Goal: Find specific page/section: Find specific page/section

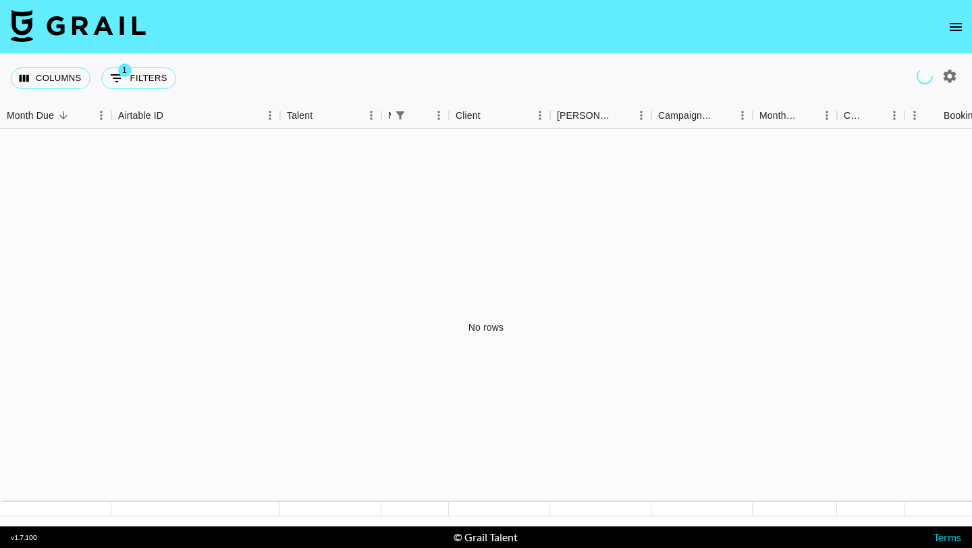
click at [941, 81] on button "button" at bounding box center [949, 76] width 23 height 23
select select "[DATE]"
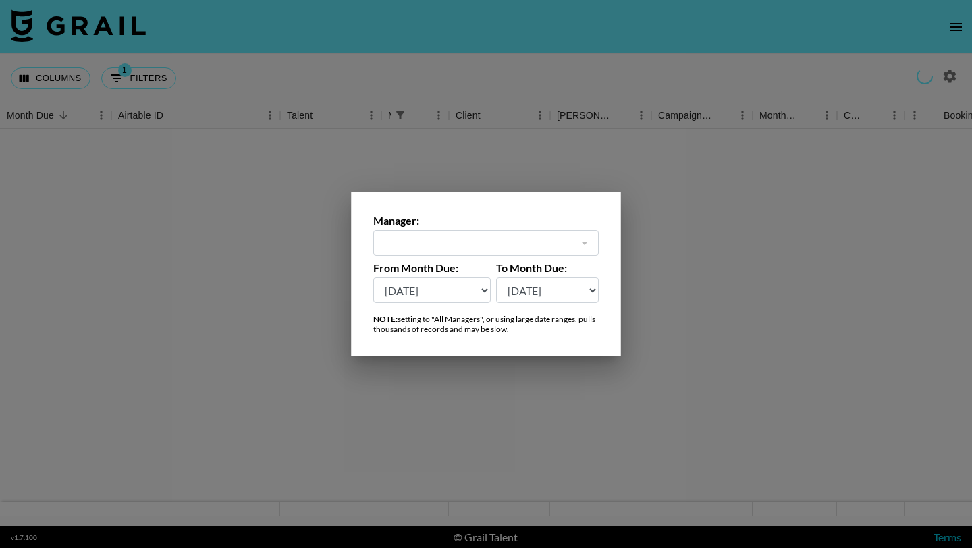
click at [580, 242] on div at bounding box center [584, 243] width 18 height 19
click at [580, 248] on div at bounding box center [584, 243] width 18 height 19
click at [478, 292] on select "[DATE] Aug '[DATE] Jun '[DATE] Apr '[DATE] Feb '[DATE] Dec '[DATE] Oct '[DATE] …" at bounding box center [431, 290] width 117 height 26
click at [732, 271] on div at bounding box center [486, 274] width 972 height 548
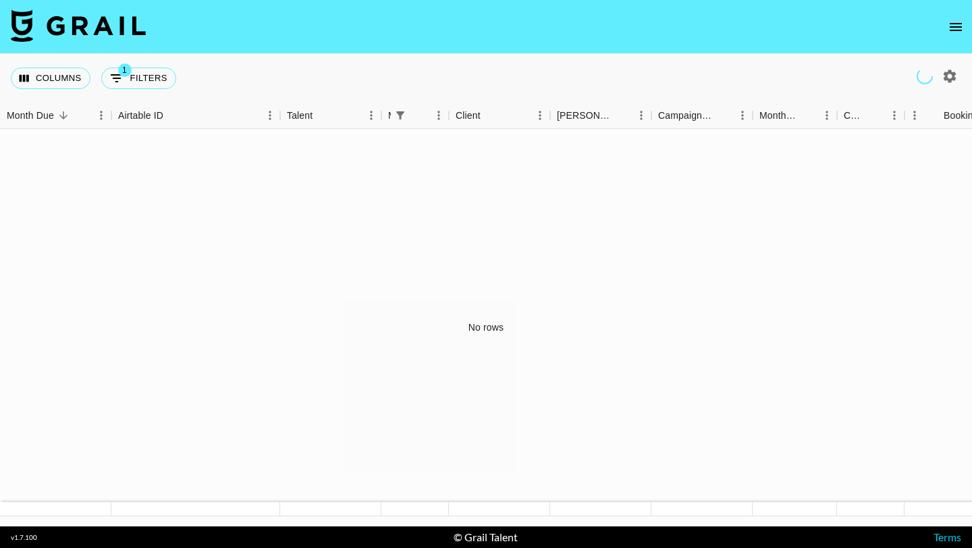
click at [146, 90] on div "Columns 1 Filters + Booking" at bounding box center [96, 78] width 171 height 49
click at [146, 81] on button "1 Filters" at bounding box center [138, 78] width 75 height 22
select select "managerIds"
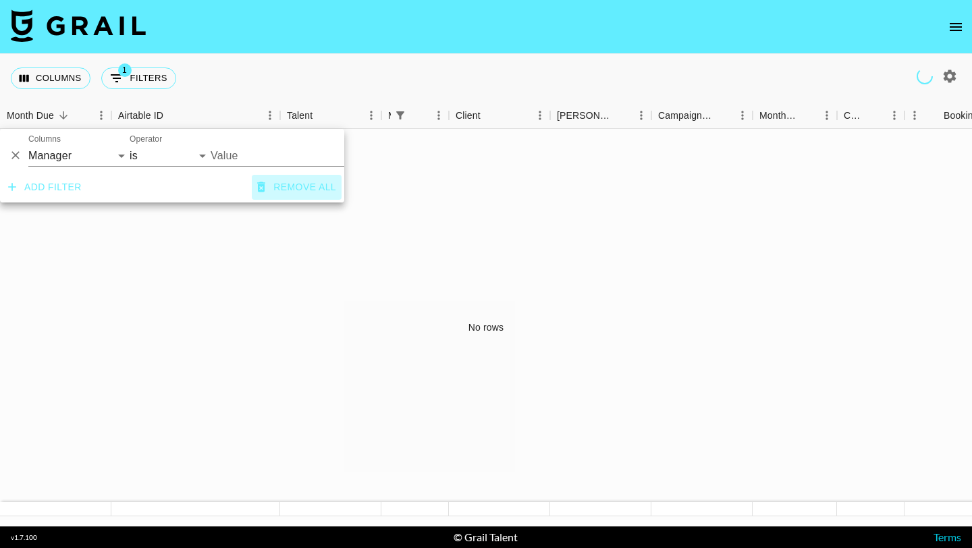
click at [294, 179] on button "Remove all" at bounding box center [297, 187] width 90 height 25
click at [107, 155] on select "Grail Platform ID Airtable ID Talent Manager Client [PERSON_NAME] Campaign (Typ…" at bounding box center [78, 156] width 101 height 22
select select "talentName"
click at [184, 153] on select "contains equals starts with ends with is empty is not empty is any of" at bounding box center [170, 156] width 81 height 22
click at [87, 238] on div "No rows" at bounding box center [486, 328] width 972 height 398
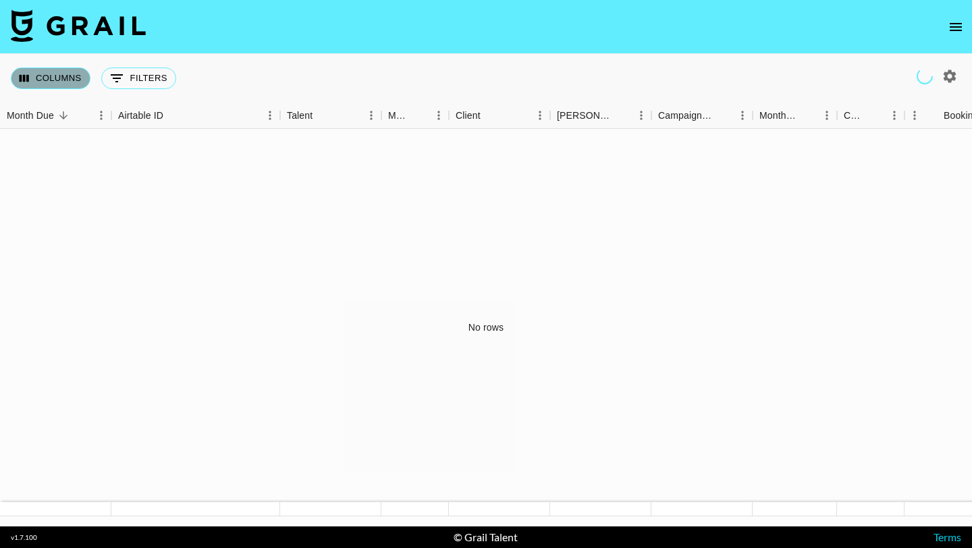
click at [70, 77] on button "Columns" at bounding box center [51, 78] width 80 height 22
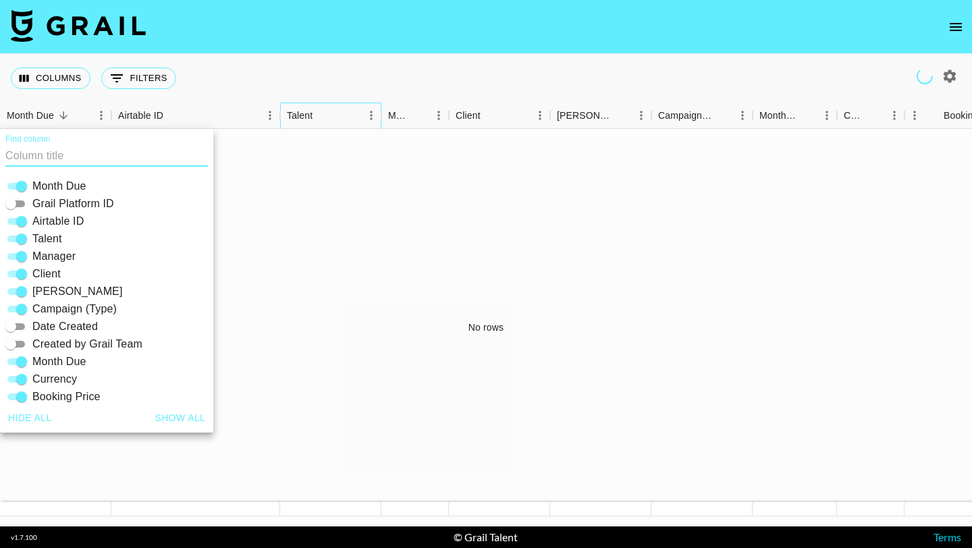
click at [304, 121] on div "Talent" at bounding box center [300, 116] width 26 height 26
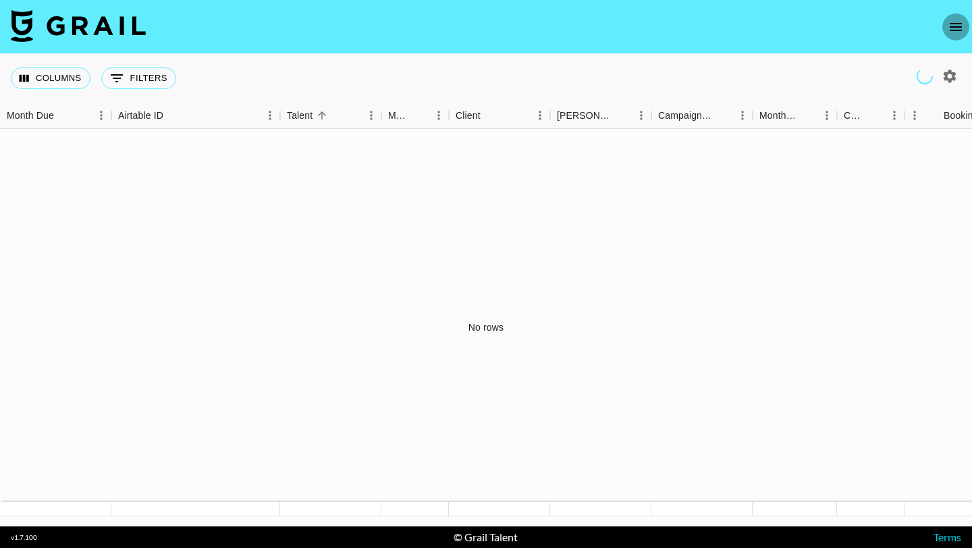
click at [956, 36] on button "open drawer" at bounding box center [955, 26] width 27 height 27
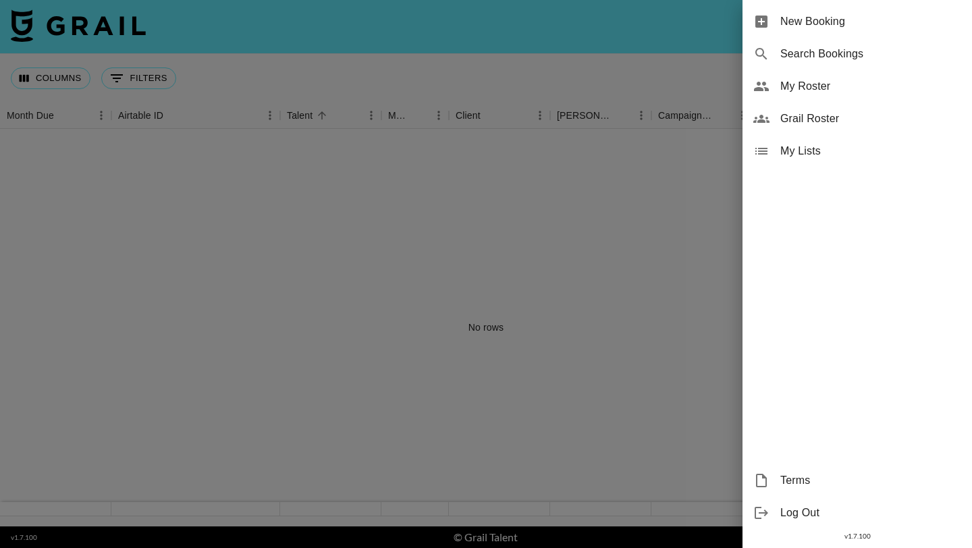
click at [857, 84] on span "My Roster" at bounding box center [870, 86] width 181 height 16
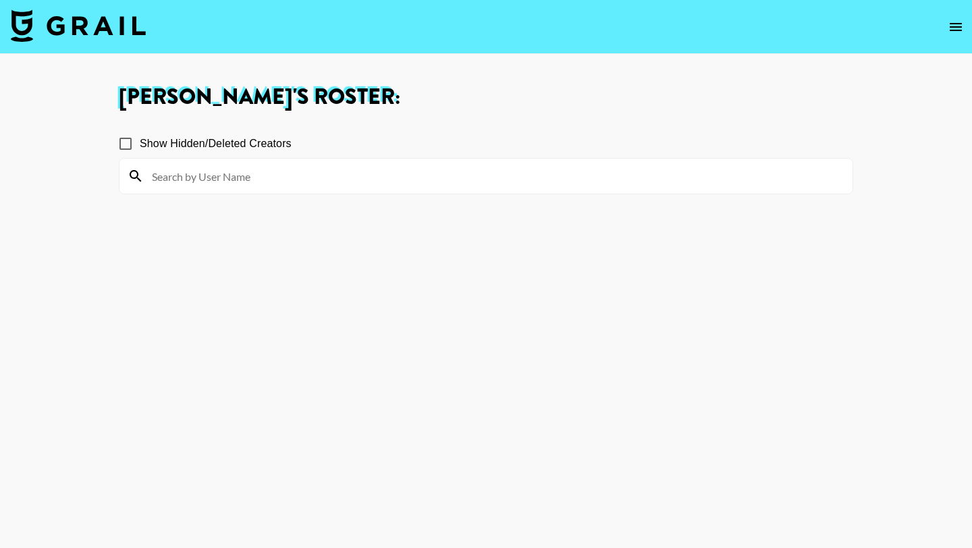
click at [243, 177] on input at bounding box center [494, 176] width 701 height 22
type input "_sweetlikecinnamon"
click at [135, 176] on icon at bounding box center [136, 176] width 16 height 16
click at [955, 27] on icon "open drawer" at bounding box center [956, 27] width 16 height 16
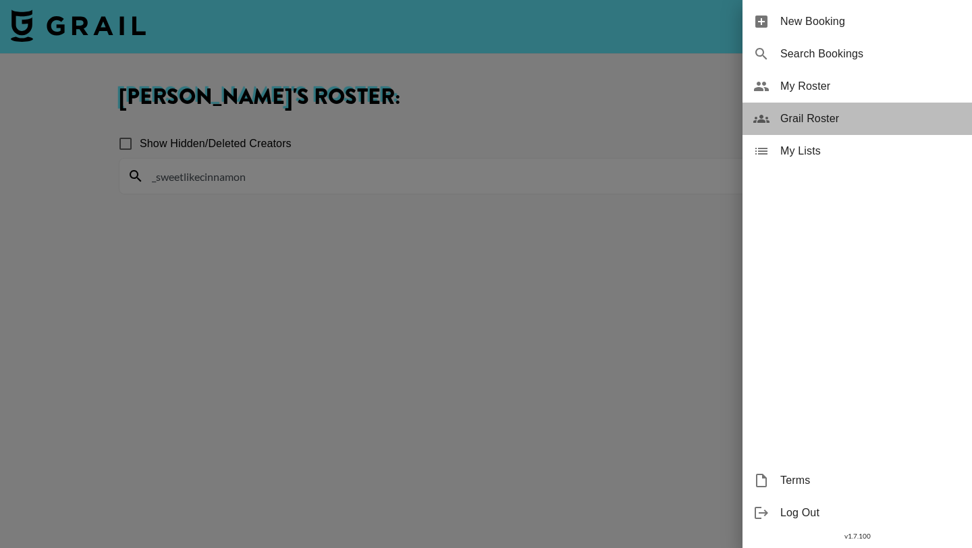
click at [836, 118] on span "Grail Roster" at bounding box center [870, 119] width 181 height 16
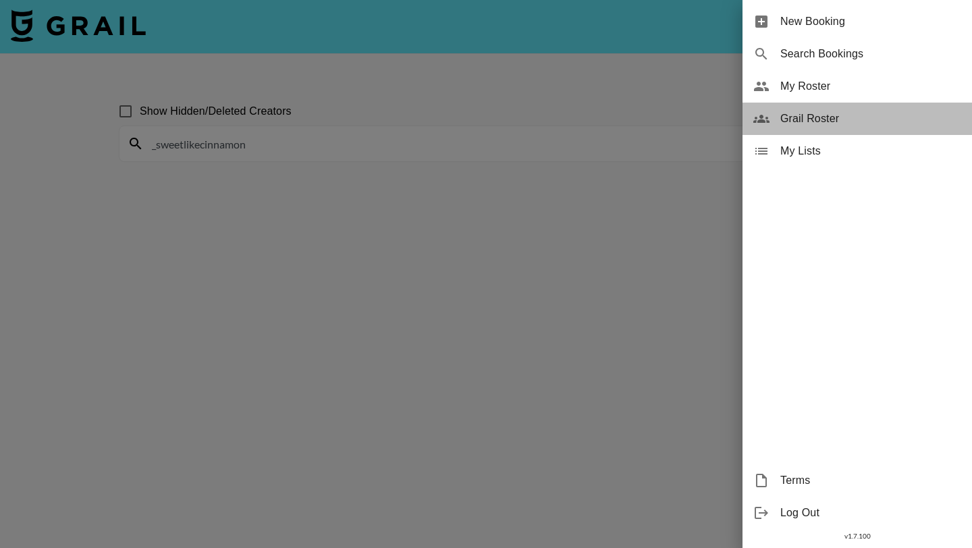
click at [796, 123] on span "Grail Roster" at bounding box center [870, 119] width 181 height 16
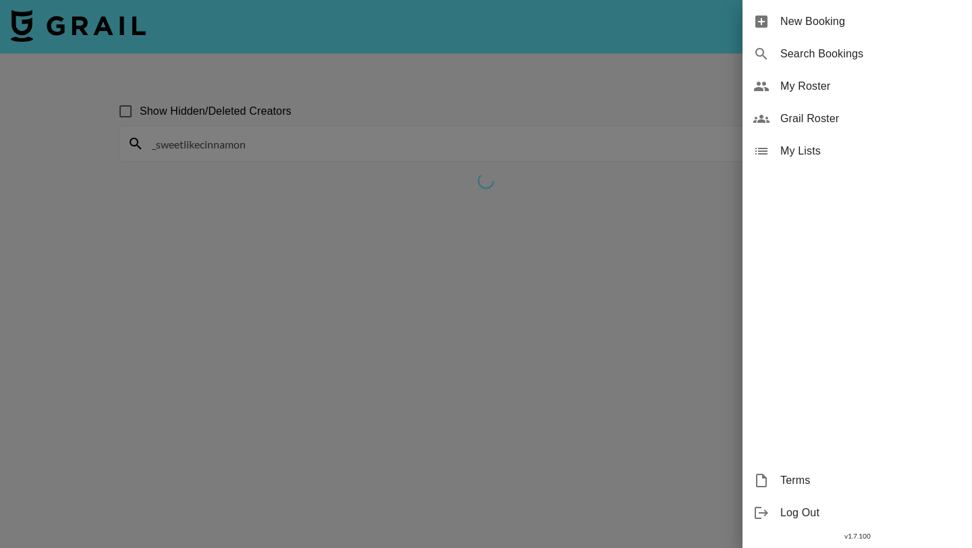
click at [694, 181] on div at bounding box center [486, 274] width 972 height 548
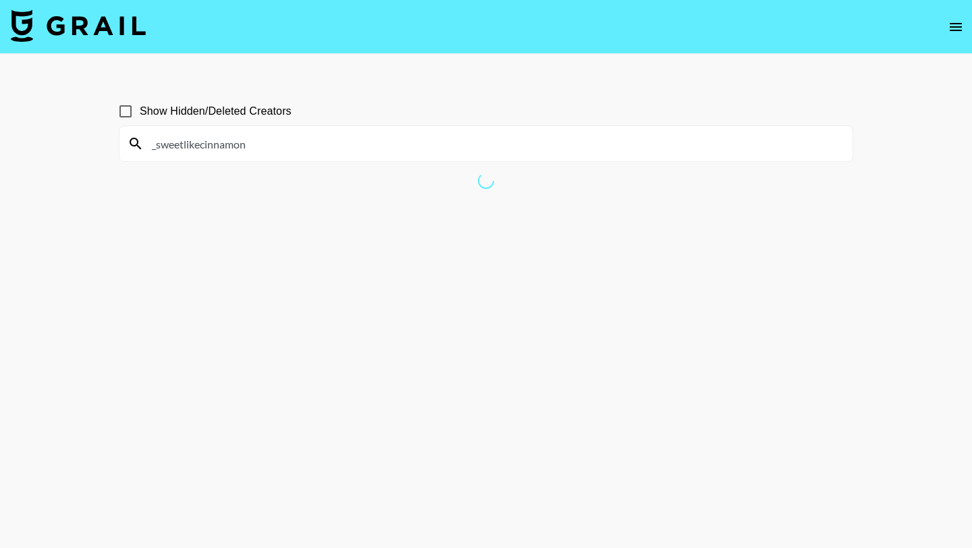
click at [588, 161] on section "_sweetlikecinnamon" at bounding box center [486, 144] width 734 height 36
click at [955, 20] on icon "open drawer" at bounding box center [956, 27] width 16 height 16
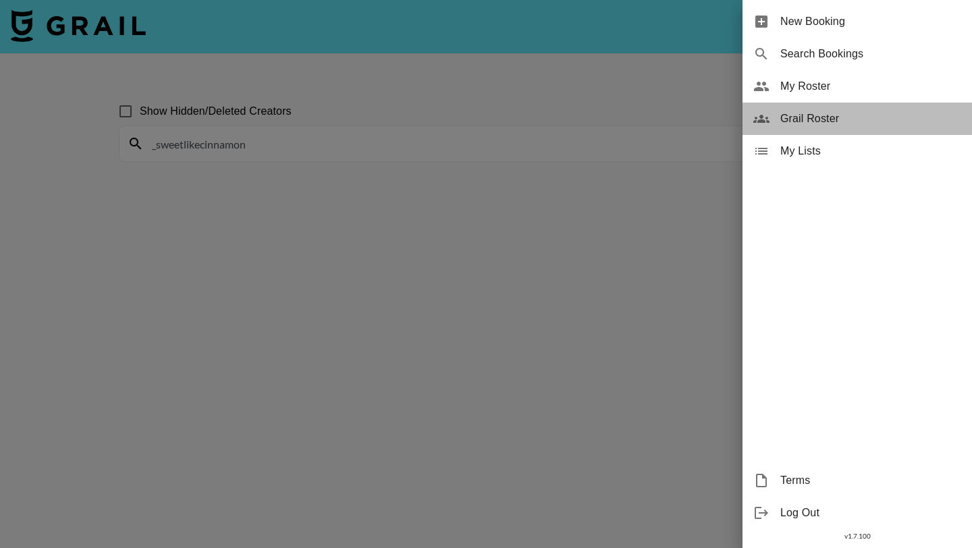
click at [765, 122] on icon at bounding box center [761, 119] width 16 height 8
click at [765, 120] on icon at bounding box center [761, 119] width 16 height 16
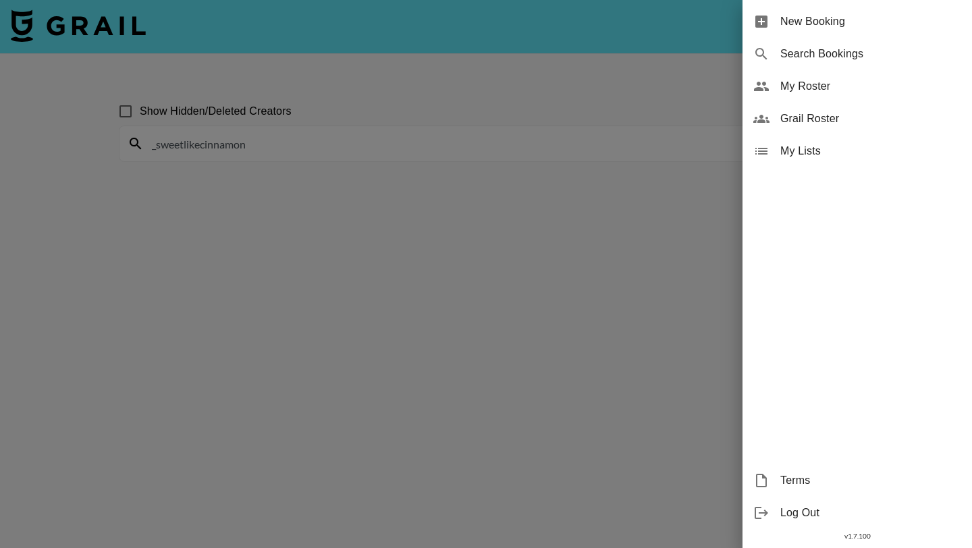
click at [698, 186] on div at bounding box center [486, 274] width 972 height 548
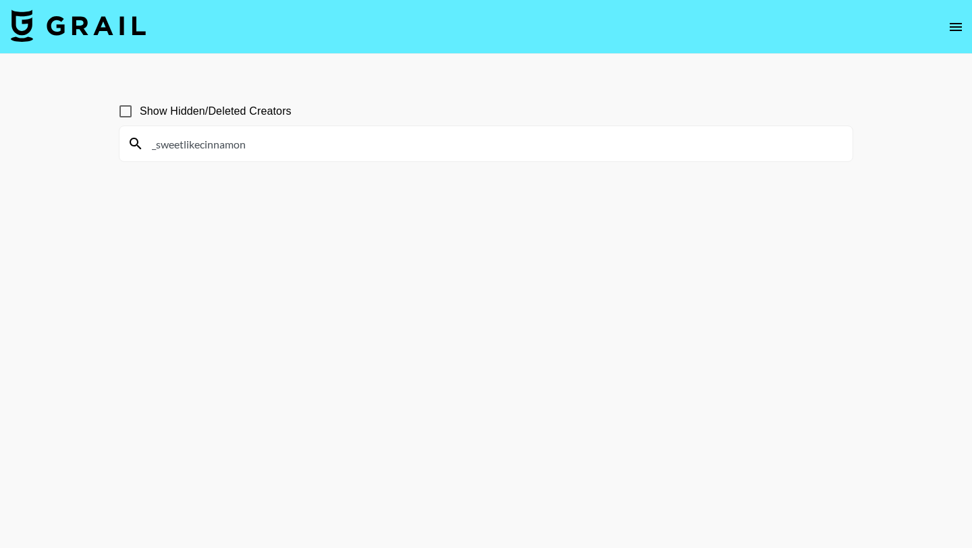
click at [661, 132] on div "_sweetlikecinnamon" at bounding box center [485, 143] width 733 height 35
click at [661, 145] on input "_sweetlikecinnamon" at bounding box center [494, 144] width 701 height 22
click at [135, 145] on icon at bounding box center [135, 143] width 11 height 11
click at [132, 113] on input "Show Hidden/Deleted Creators" at bounding box center [125, 111] width 28 height 28
click at [126, 109] on input "Show Hidden/Deleted Creators" at bounding box center [125, 111] width 28 height 28
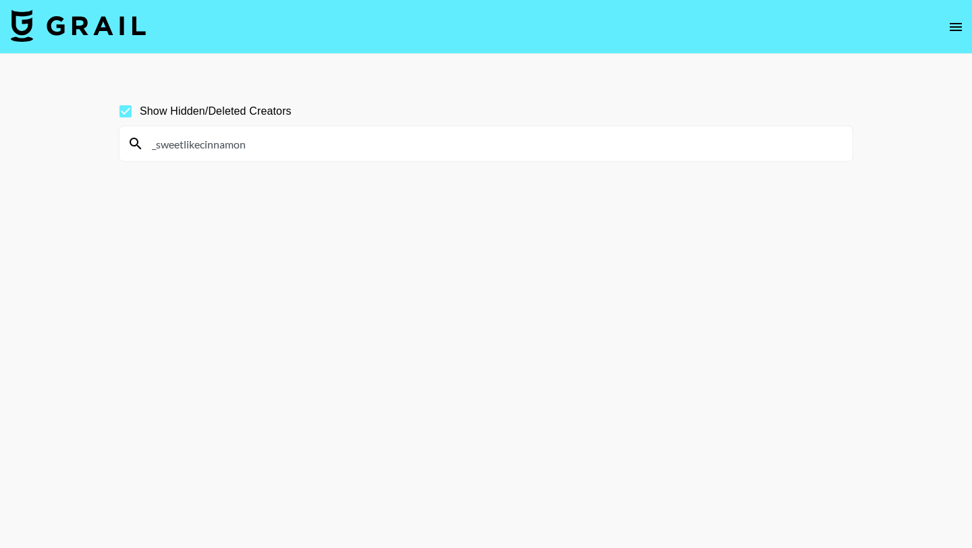
checkbox input "false"
click at [962, 24] on icon "open drawer" at bounding box center [956, 27] width 16 height 16
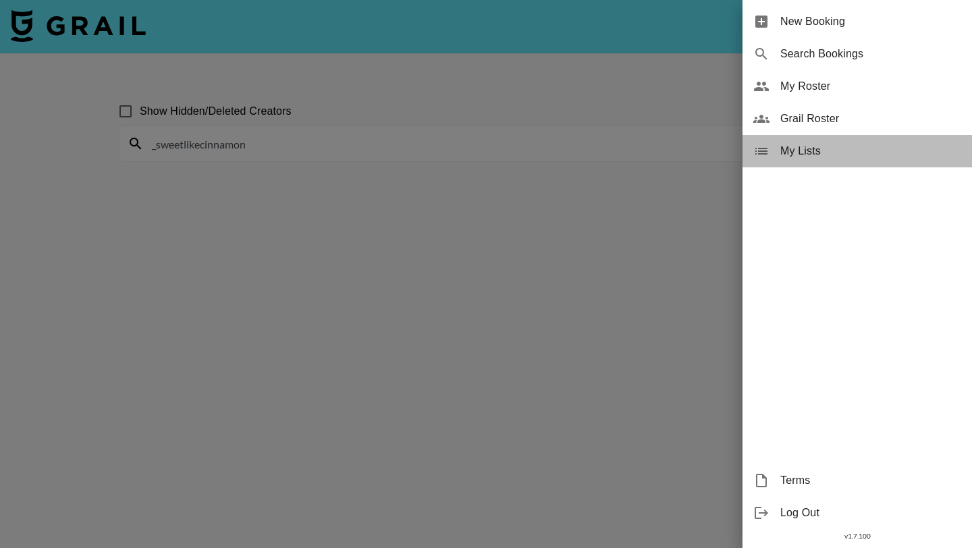
click at [812, 151] on span "My Lists" at bounding box center [870, 151] width 181 height 16
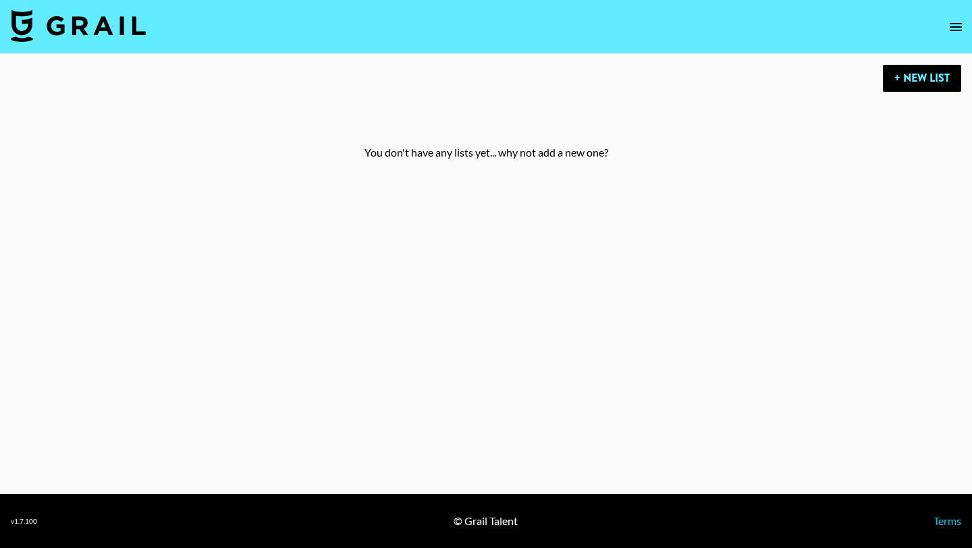
click at [951, 26] on icon "open drawer" at bounding box center [956, 27] width 12 height 8
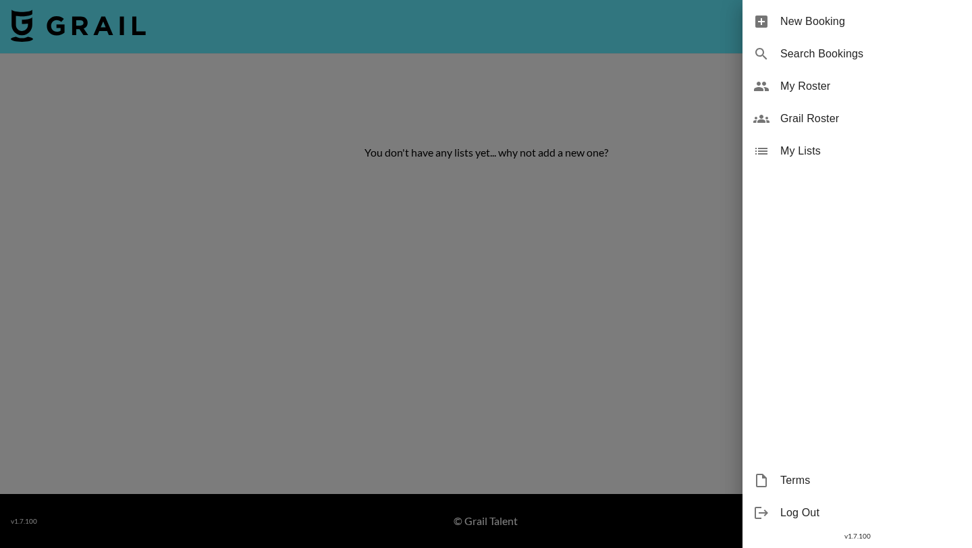
click at [847, 113] on span "Grail Roster" at bounding box center [870, 119] width 181 height 16
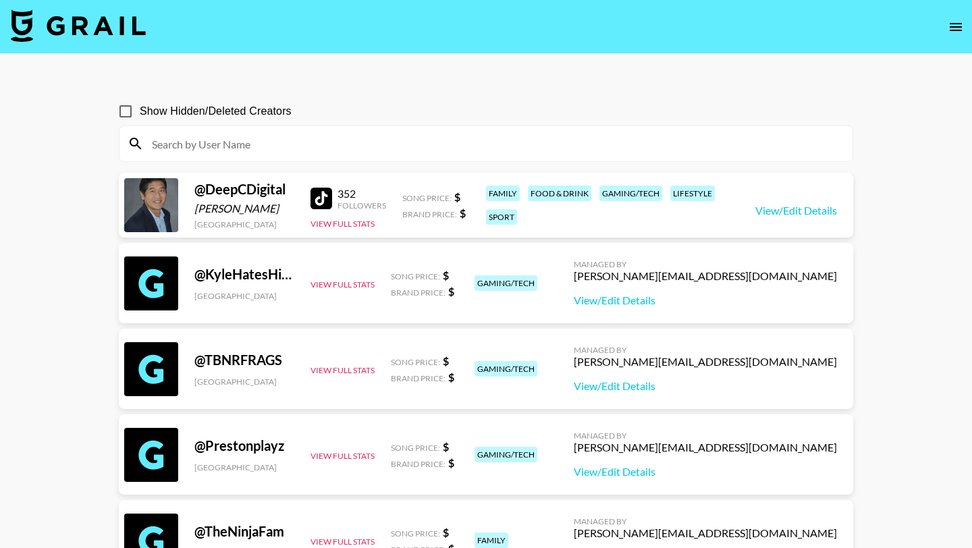
click at [317, 151] on input at bounding box center [494, 144] width 701 height 22
type input "_sweetlikecinnamon"
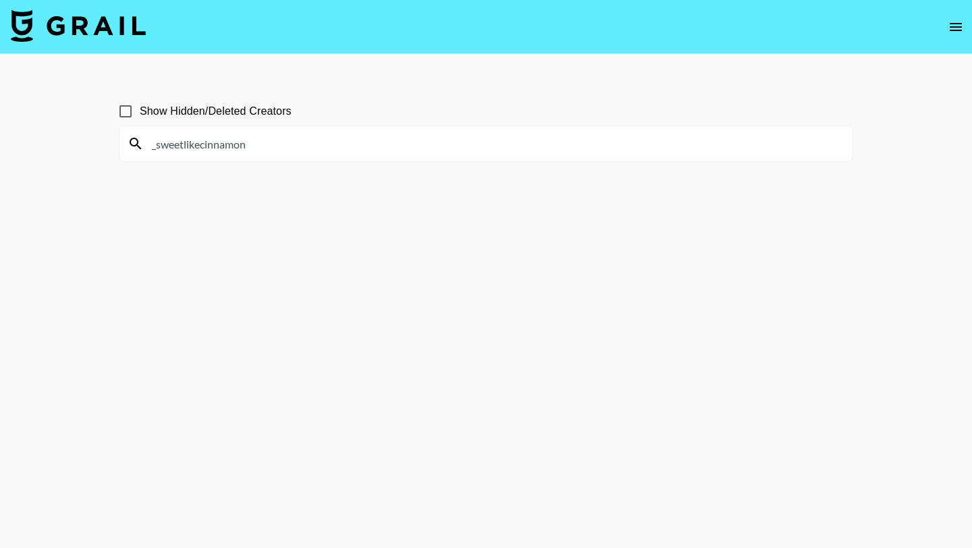
drag, startPoint x: 259, startPoint y: 146, endPoint x: 134, endPoint y: 141, distance: 125.0
click at [134, 141] on div "_sweetlikecinnamon" at bounding box center [485, 143] width 733 height 35
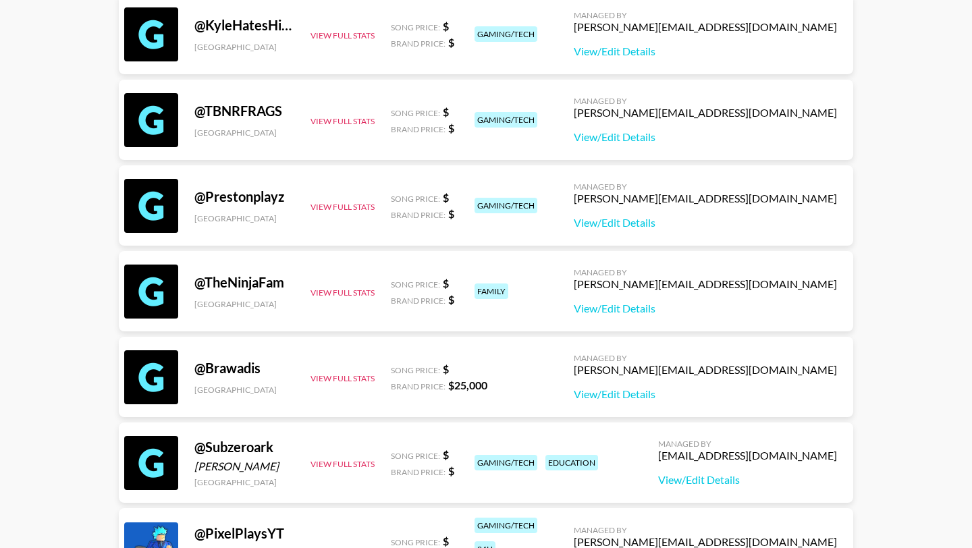
scroll to position [250, 0]
